Goal: Task Accomplishment & Management: Manage account settings

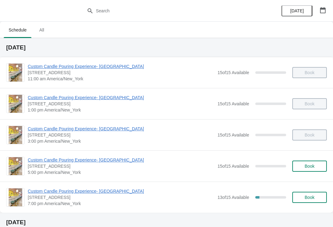
click at [320, 162] on button "Book" at bounding box center [309, 165] width 35 height 11
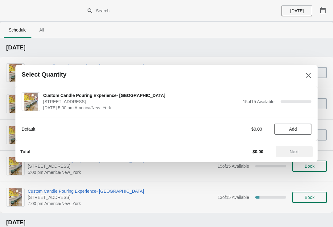
click at [307, 130] on button "Add" at bounding box center [293, 128] width 37 height 11
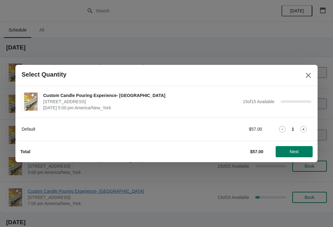
click at [310, 149] on button "Next" at bounding box center [294, 151] width 37 height 11
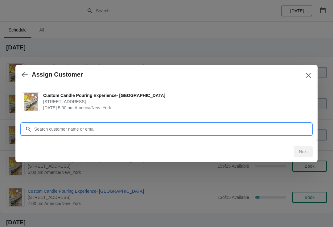
click at [212, 127] on input "Customer" at bounding box center [173, 128] width 278 height 11
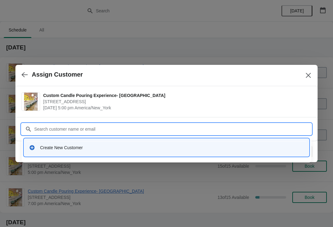
click at [114, 153] on div "Create New Customer" at bounding box center [167, 147] width 280 height 13
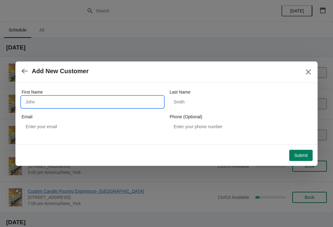
click at [118, 98] on input "First Name" at bounding box center [93, 101] width 142 height 11
type input "Lia"
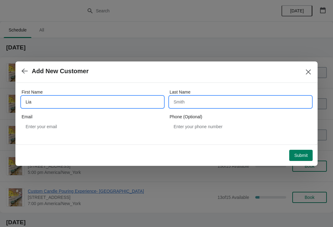
click at [227, 101] on input "Last Name" at bounding box center [241, 101] width 142 height 11
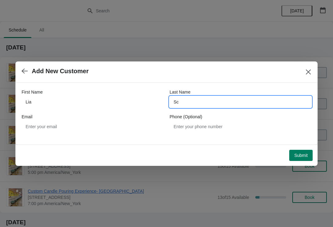
type input "S"
type input "Shaked"
click at [302, 160] on button "Submit" at bounding box center [300, 155] width 23 height 11
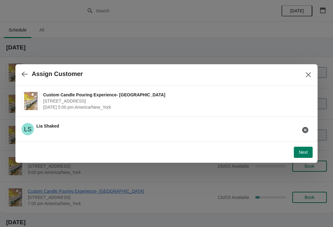
click at [308, 155] on button "Next" at bounding box center [303, 152] width 19 height 11
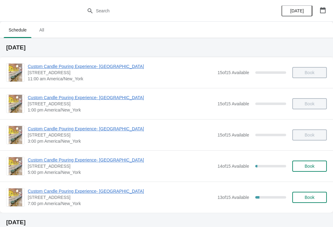
click at [105, 157] on span "Custom Candle Pouring Experience- [GEOGRAPHIC_DATA]" at bounding box center [121, 160] width 187 height 6
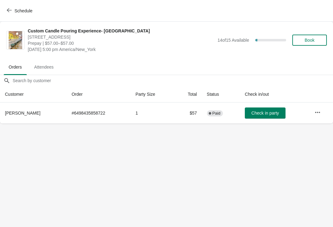
click at [267, 113] on span "Check in party" at bounding box center [264, 112] width 27 height 5
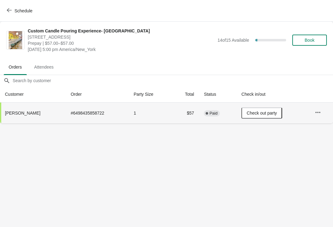
click at [27, 10] on span "Schedule" at bounding box center [23, 10] width 18 height 5
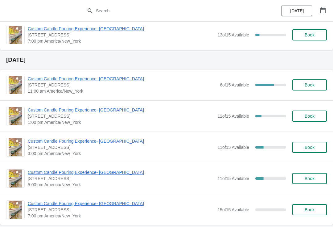
scroll to position [163, 0]
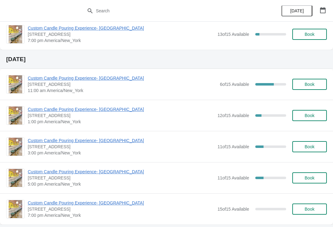
click at [94, 77] on span "Custom Candle Pouring Experience- [GEOGRAPHIC_DATA]" at bounding box center [122, 78] width 189 height 6
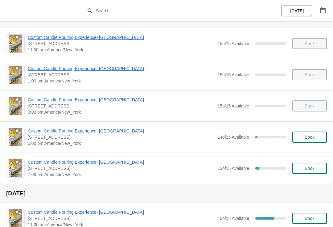
scroll to position [39, 0]
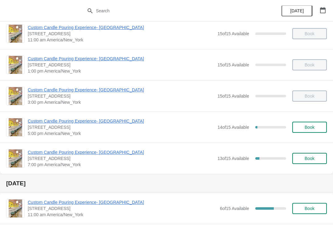
click at [310, 128] on span "Book" at bounding box center [310, 127] width 10 height 5
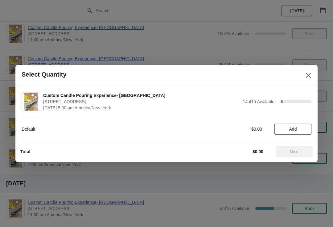
click at [284, 130] on span "Add" at bounding box center [293, 128] width 26 height 5
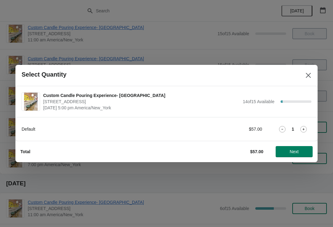
click at [305, 131] on icon at bounding box center [303, 129] width 6 height 6
click at [286, 153] on span "Next" at bounding box center [294, 151] width 27 height 5
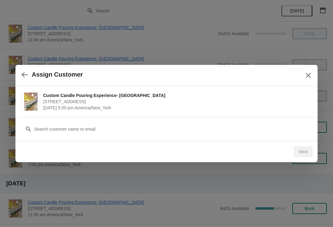
click at [24, 72] on icon "button" at bounding box center [25, 75] width 6 height 6
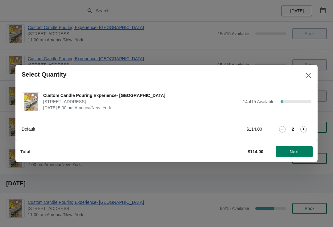
click at [279, 130] on icon at bounding box center [282, 129] width 6 height 6
click at [289, 153] on span "Next" at bounding box center [294, 151] width 27 height 5
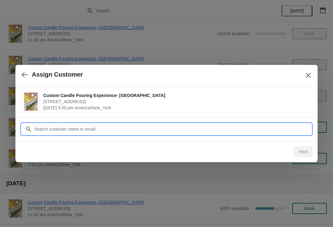
click at [42, 125] on input "Customer" at bounding box center [173, 128] width 278 height 11
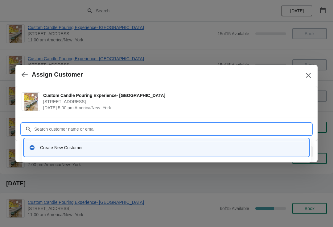
click at [51, 146] on div "Create New Customer" at bounding box center [172, 147] width 264 height 6
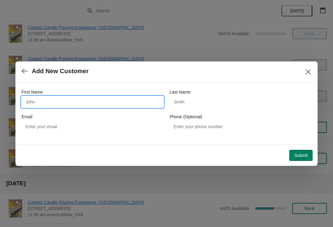
click at [37, 104] on input "First Name" at bounding box center [93, 101] width 142 height 11
type input "Rachel"
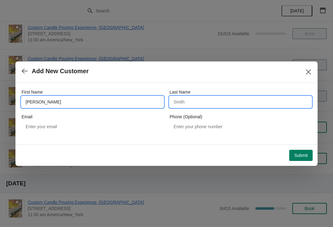
click at [192, 106] on input "Last Name" at bounding box center [241, 101] width 142 height 11
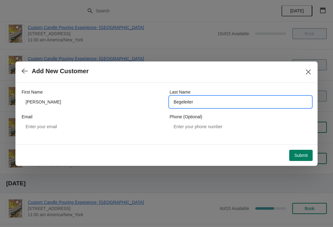
type input "Begeleiter"
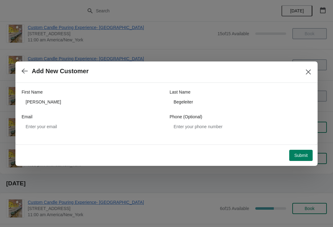
click at [312, 151] on button "Submit" at bounding box center [300, 155] width 23 height 11
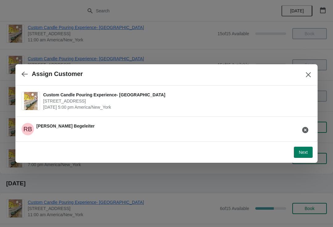
click at [302, 152] on span "Next" at bounding box center [303, 152] width 9 height 5
select select "Friend"
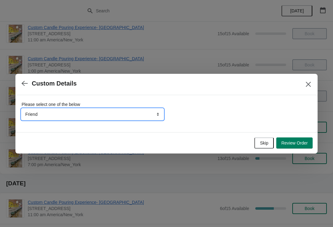
click at [84, 119] on select "Friend Instagram TikTok Yelp Walk-by Attended an event Google Other" at bounding box center [93, 114] width 142 height 11
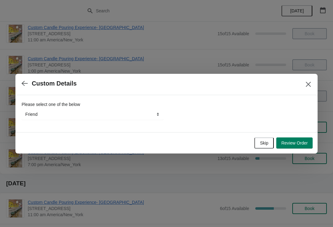
click at [291, 146] on button "Review Order" at bounding box center [294, 142] width 36 height 11
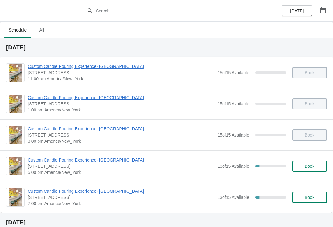
click at [315, 169] on button "Book" at bounding box center [309, 165] width 35 height 11
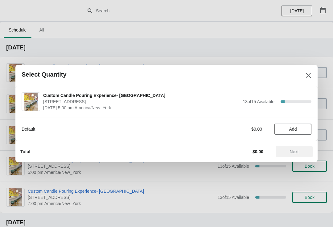
click at [287, 128] on span "Add" at bounding box center [293, 128] width 26 height 5
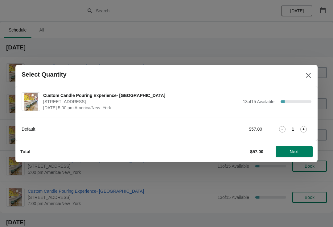
click at [285, 155] on button "Next" at bounding box center [294, 151] width 37 height 11
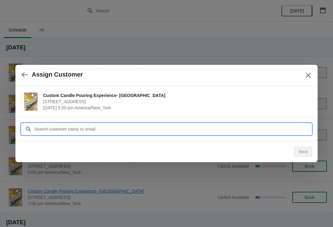
click at [65, 133] on input "Customer" at bounding box center [173, 128] width 278 height 11
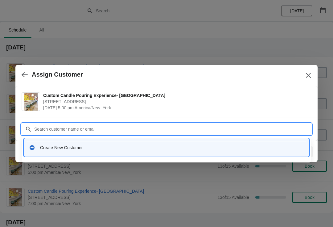
click at [56, 146] on div "Create New Customer" at bounding box center [172, 147] width 264 height 6
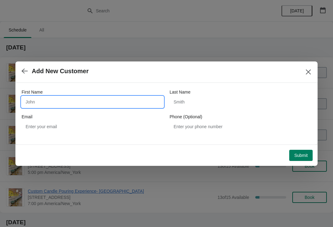
click at [34, 102] on input "First Name" at bounding box center [93, 101] width 142 height 11
type input "Destiny"
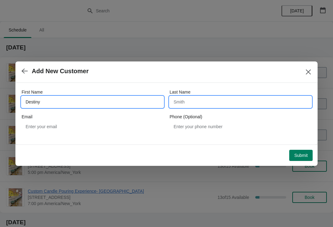
click at [190, 105] on input "Last Name" at bounding box center [241, 101] width 142 height 11
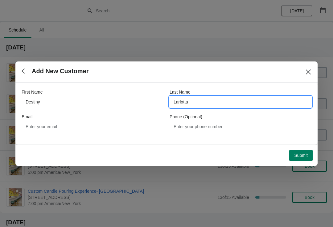
type input "Larlotta"
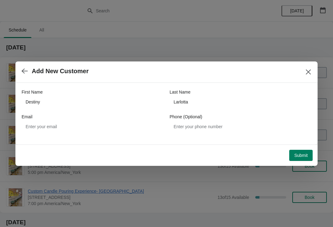
click at [298, 159] on button "Submit" at bounding box center [300, 155] width 23 height 11
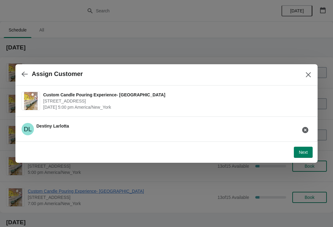
click at [305, 156] on button "Next" at bounding box center [303, 152] width 19 height 11
select select "Friend"
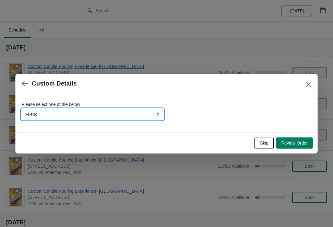
click at [142, 109] on select "Friend Instagram TikTok Yelp Walk-by Attended an event Google Other" at bounding box center [93, 114] width 142 height 11
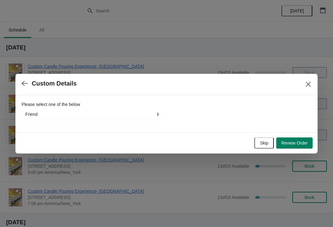
click at [284, 148] on button "Review Order" at bounding box center [294, 142] width 36 height 11
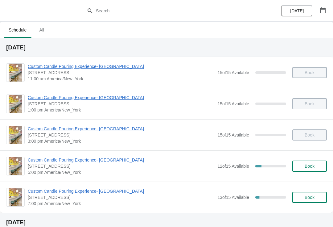
click at [312, 171] on button "Book" at bounding box center [309, 165] width 35 height 11
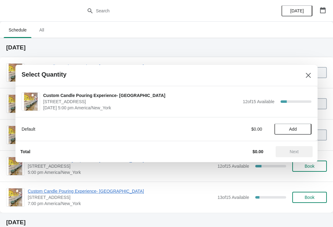
click at [310, 77] on icon "Close" at bounding box center [308, 75] width 5 height 5
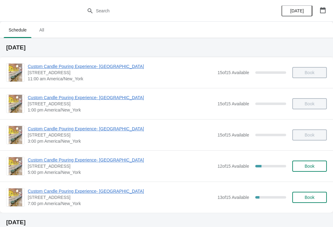
click at [60, 163] on span "Custom Candle Pouring Experience- [GEOGRAPHIC_DATA]" at bounding box center [121, 160] width 187 height 6
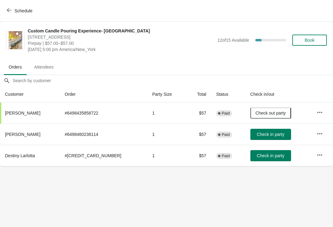
click at [271, 135] on span "Check in party" at bounding box center [270, 134] width 27 height 5
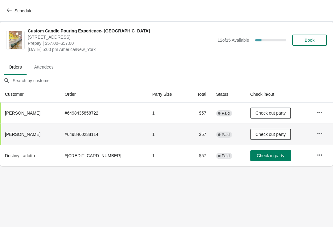
click at [269, 159] on button "Check in party" at bounding box center [270, 155] width 41 height 11
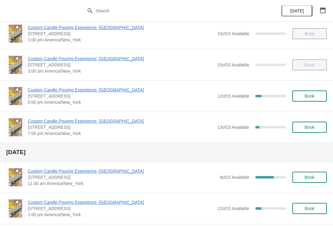
scroll to position [70, 0]
click at [117, 123] on span "Custom Candle Pouring Experience- [GEOGRAPHIC_DATA]" at bounding box center [121, 121] width 187 height 6
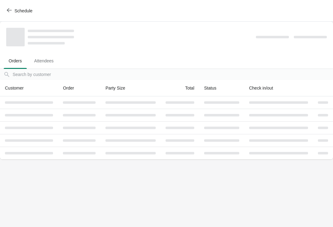
scroll to position [0, 0]
